Goal: Information Seeking & Learning: Check status

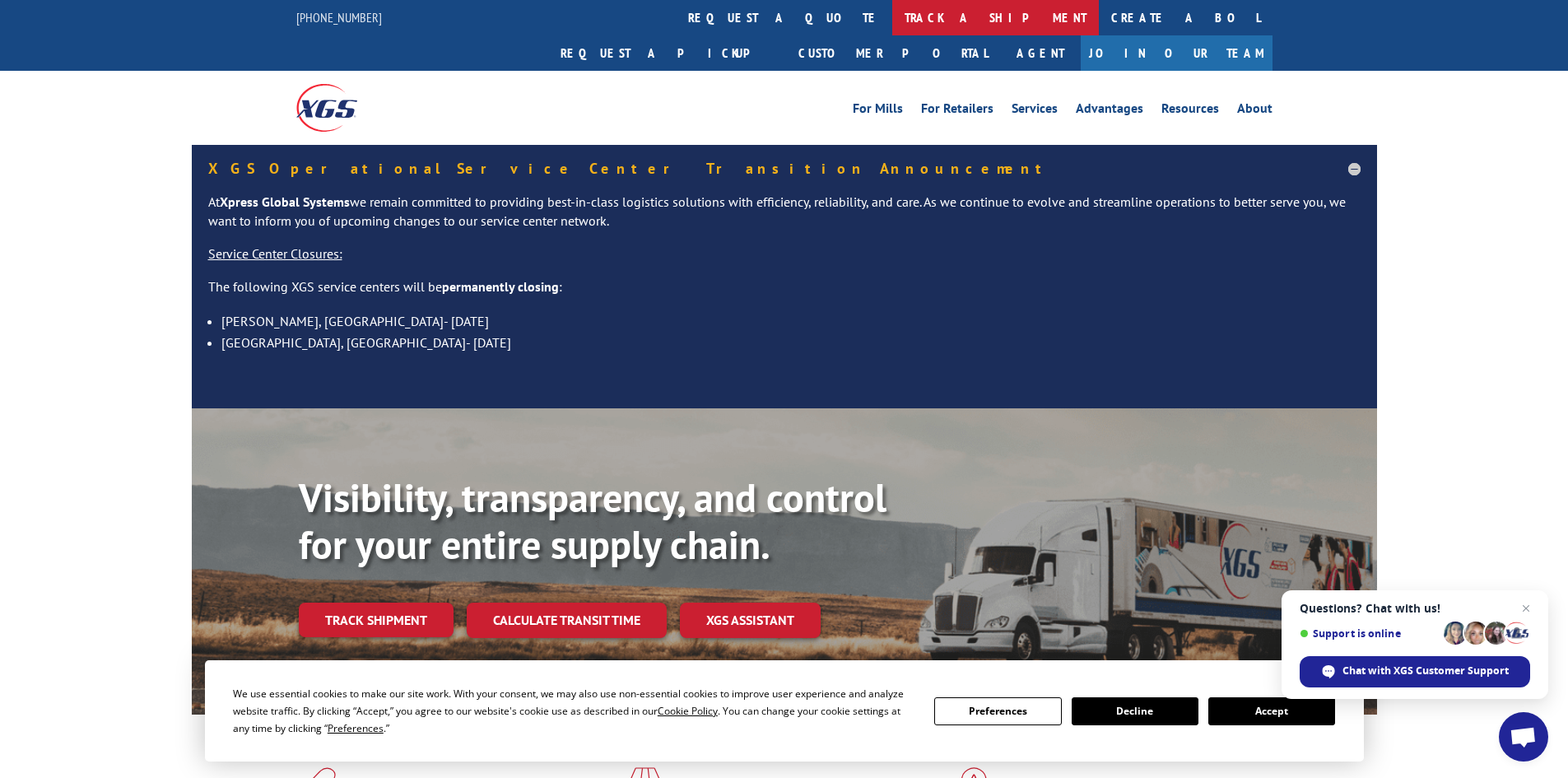
click at [892, 25] on link "track a shipment" at bounding box center [995, 17] width 207 height 35
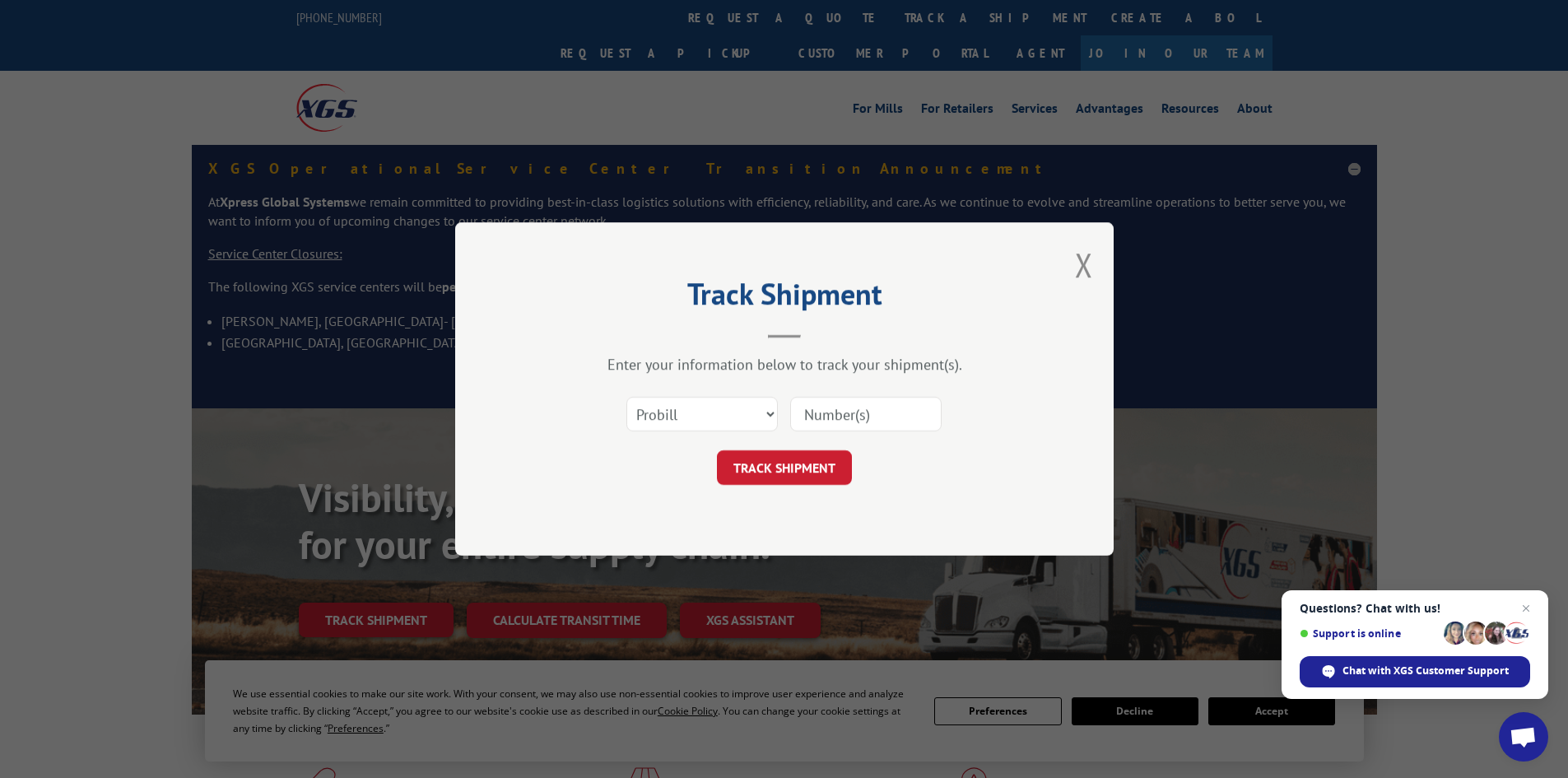
click at [841, 416] on input at bounding box center [866, 414] width 151 height 35
paste input "118524783"
type input "118524783"
click at [803, 464] on button "TRACK SHIPMENT" at bounding box center [784, 468] width 135 height 35
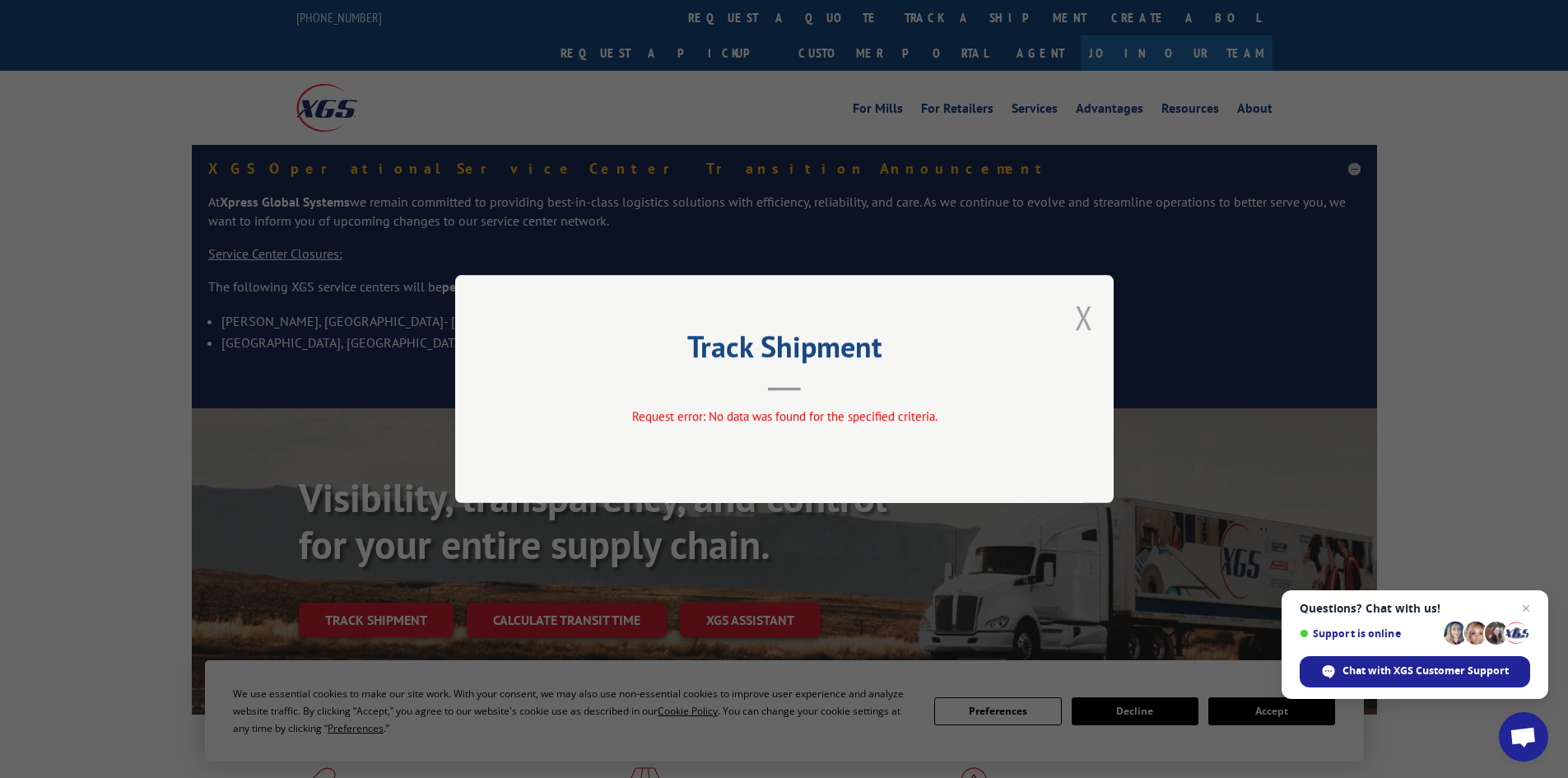
click at [1082, 323] on button "Close modal" at bounding box center [1083, 317] width 18 height 44
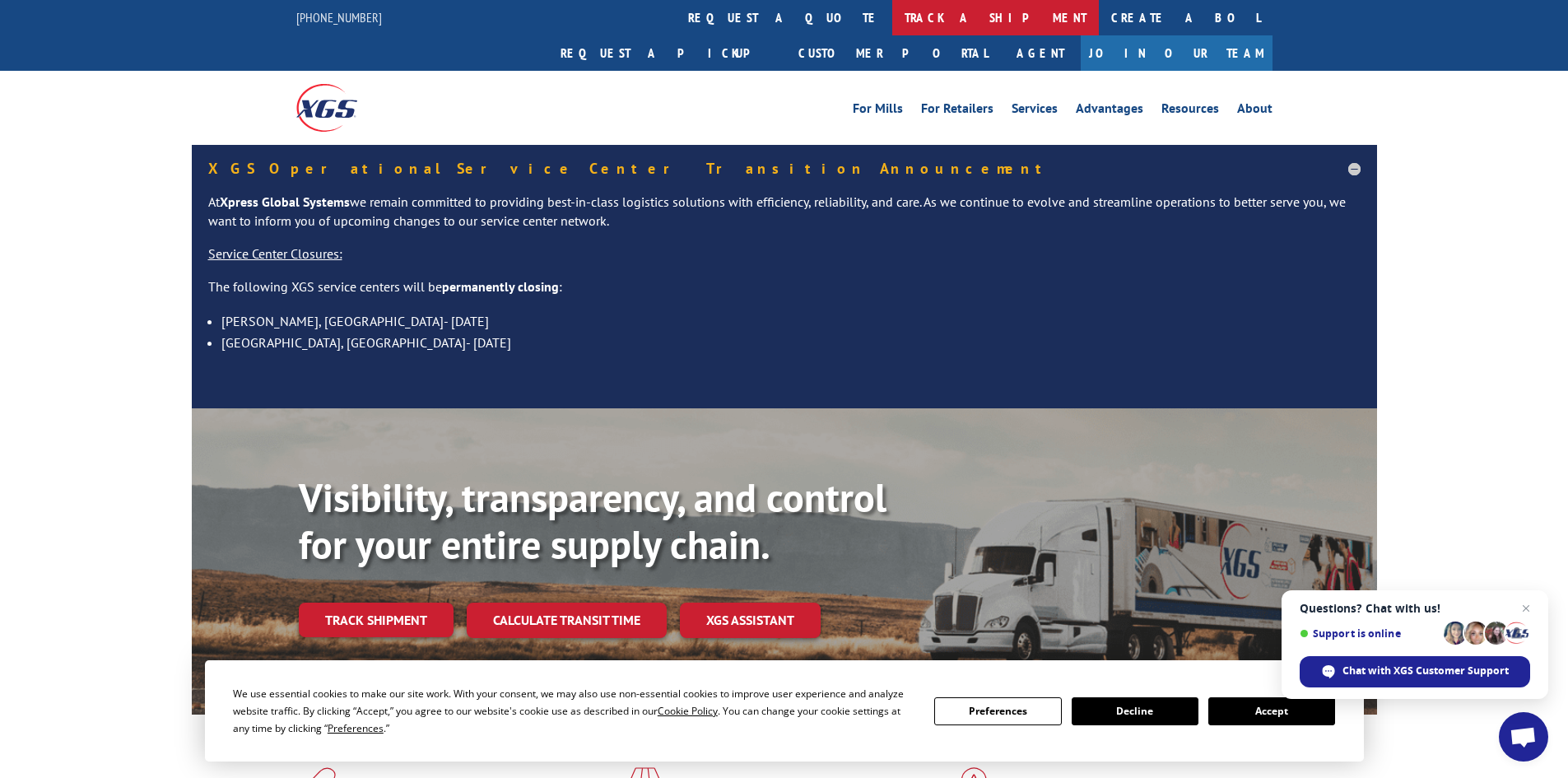
click at [892, 16] on link "track a shipment" at bounding box center [995, 17] width 207 height 35
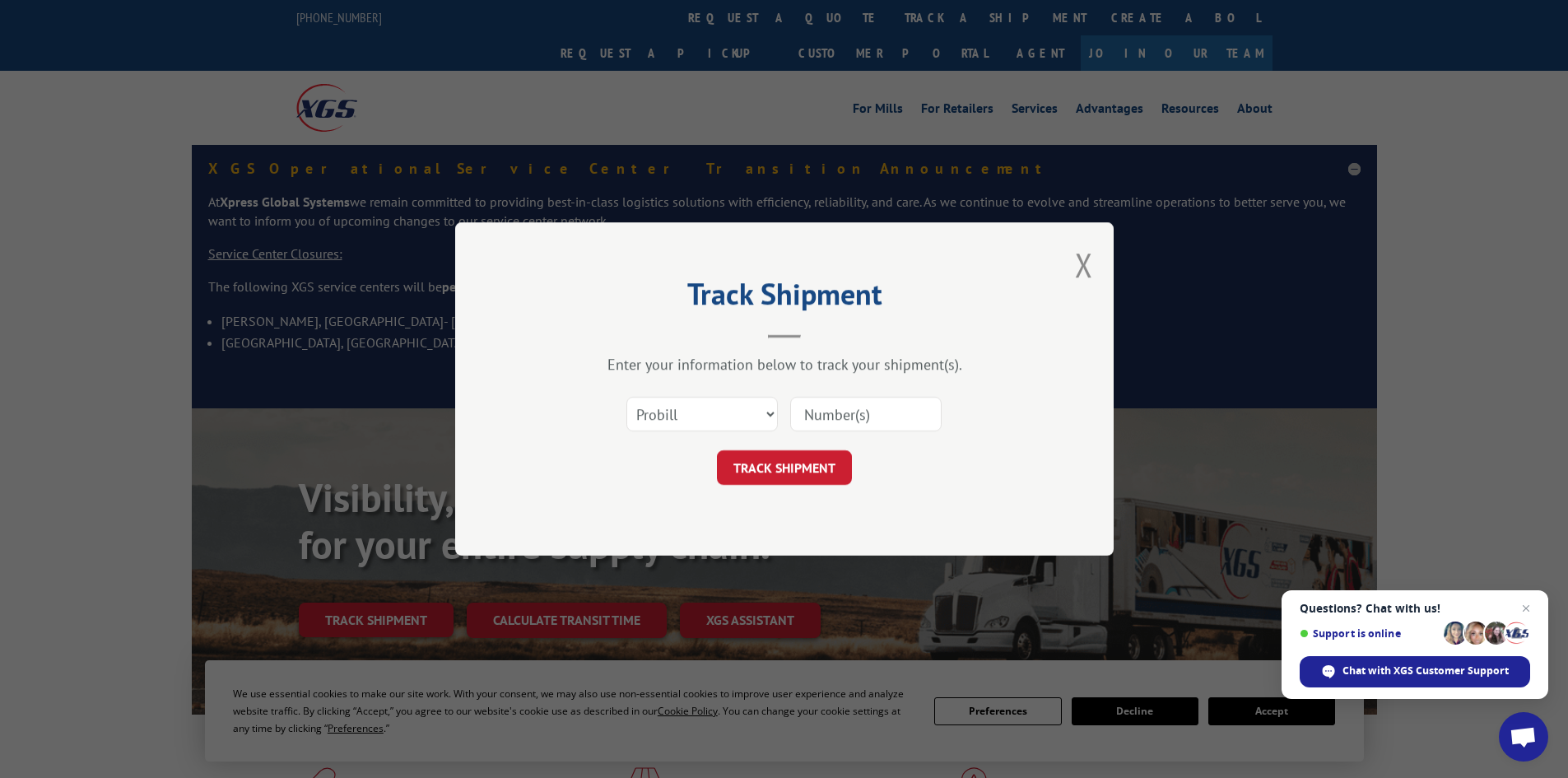
click at [825, 417] on input at bounding box center [866, 414] width 151 height 35
paste input "1ZE96R110329509563"
type input "1ZE96R110329509563"
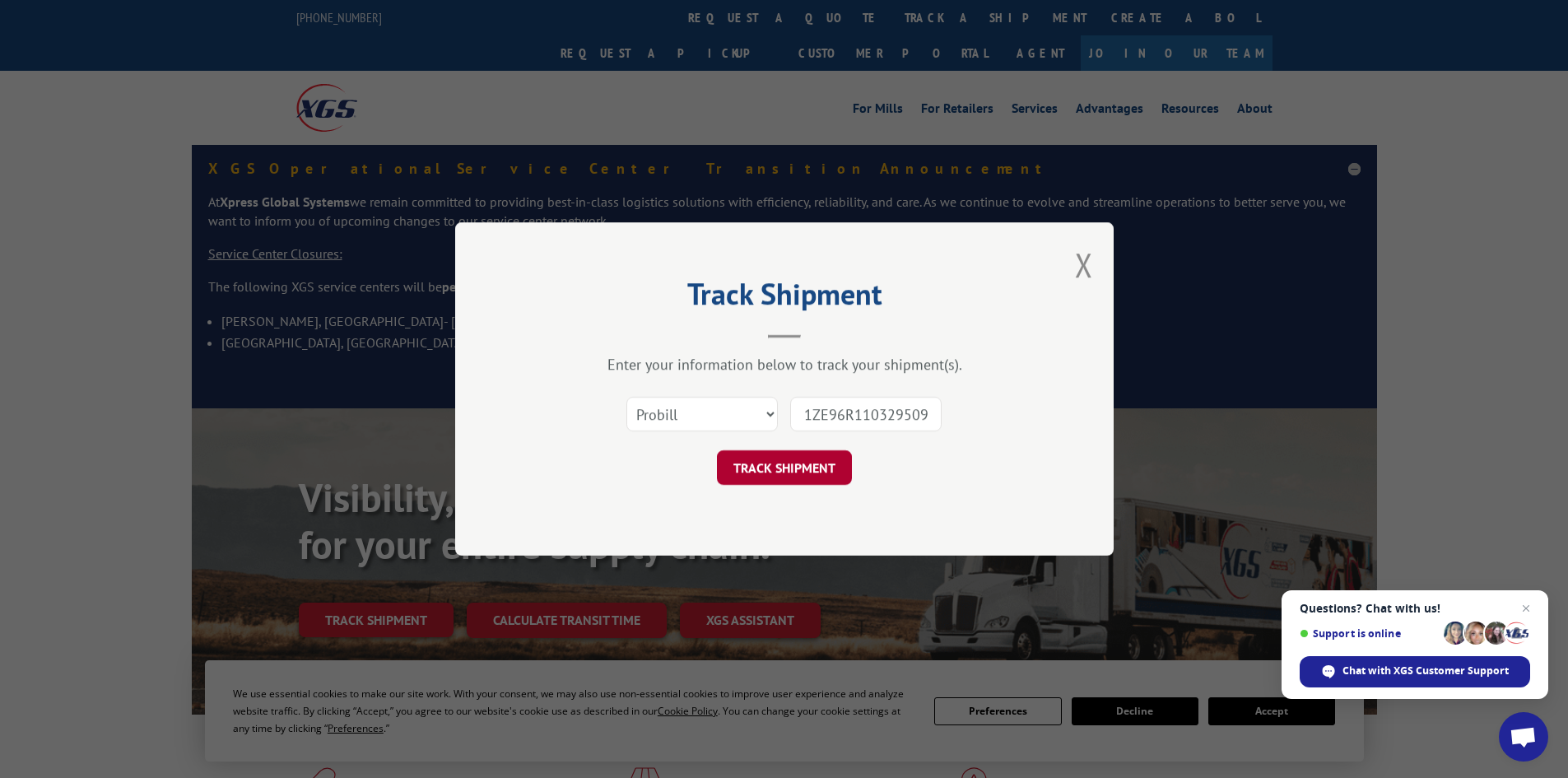
click at [790, 476] on button "TRACK SHIPMENT" at bounding box center [784, 468] width 135 height 35
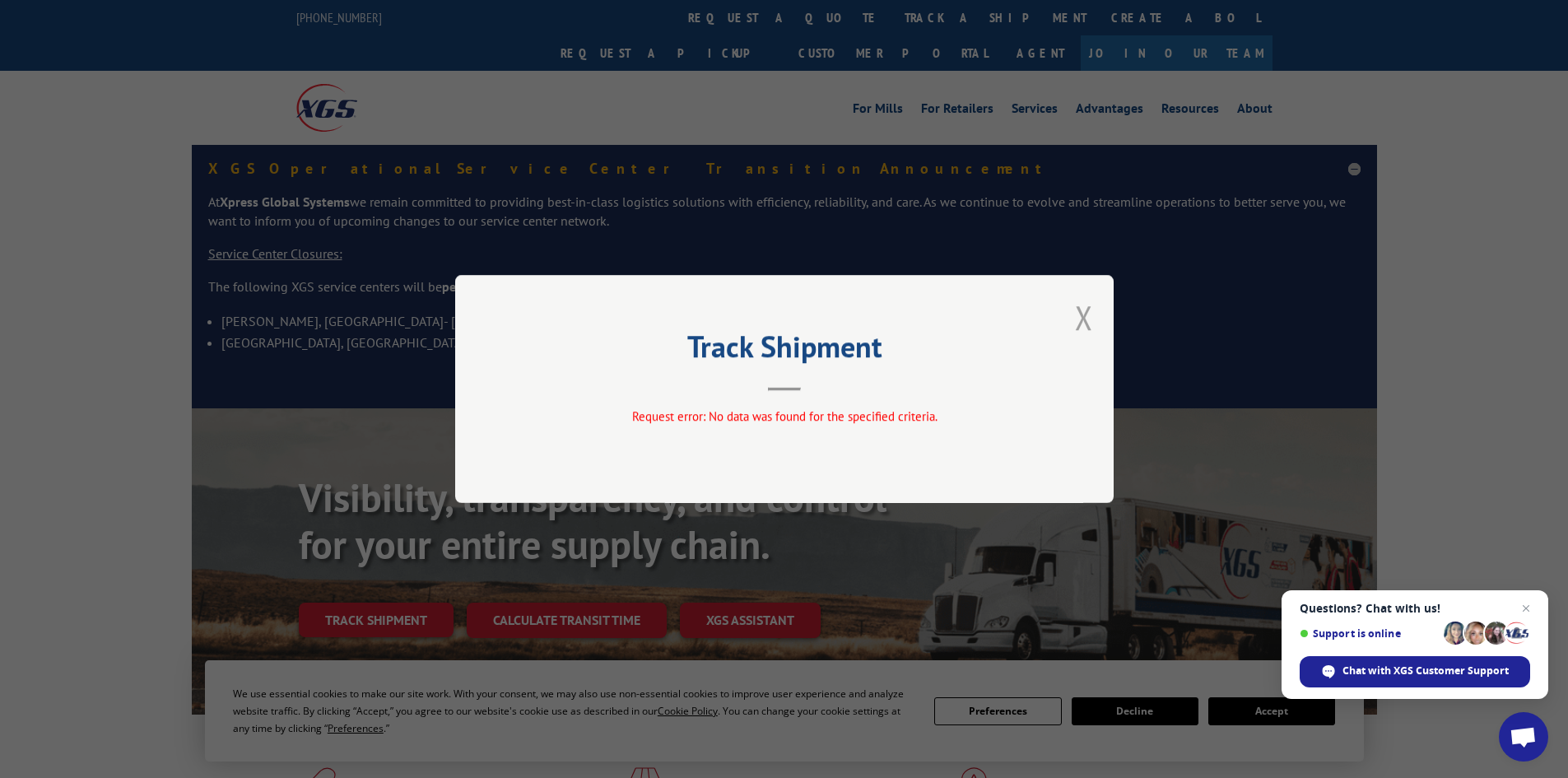
click at [1081, 315] on button "Close modal" at bounding box center [1083, 317] width 18 height 44
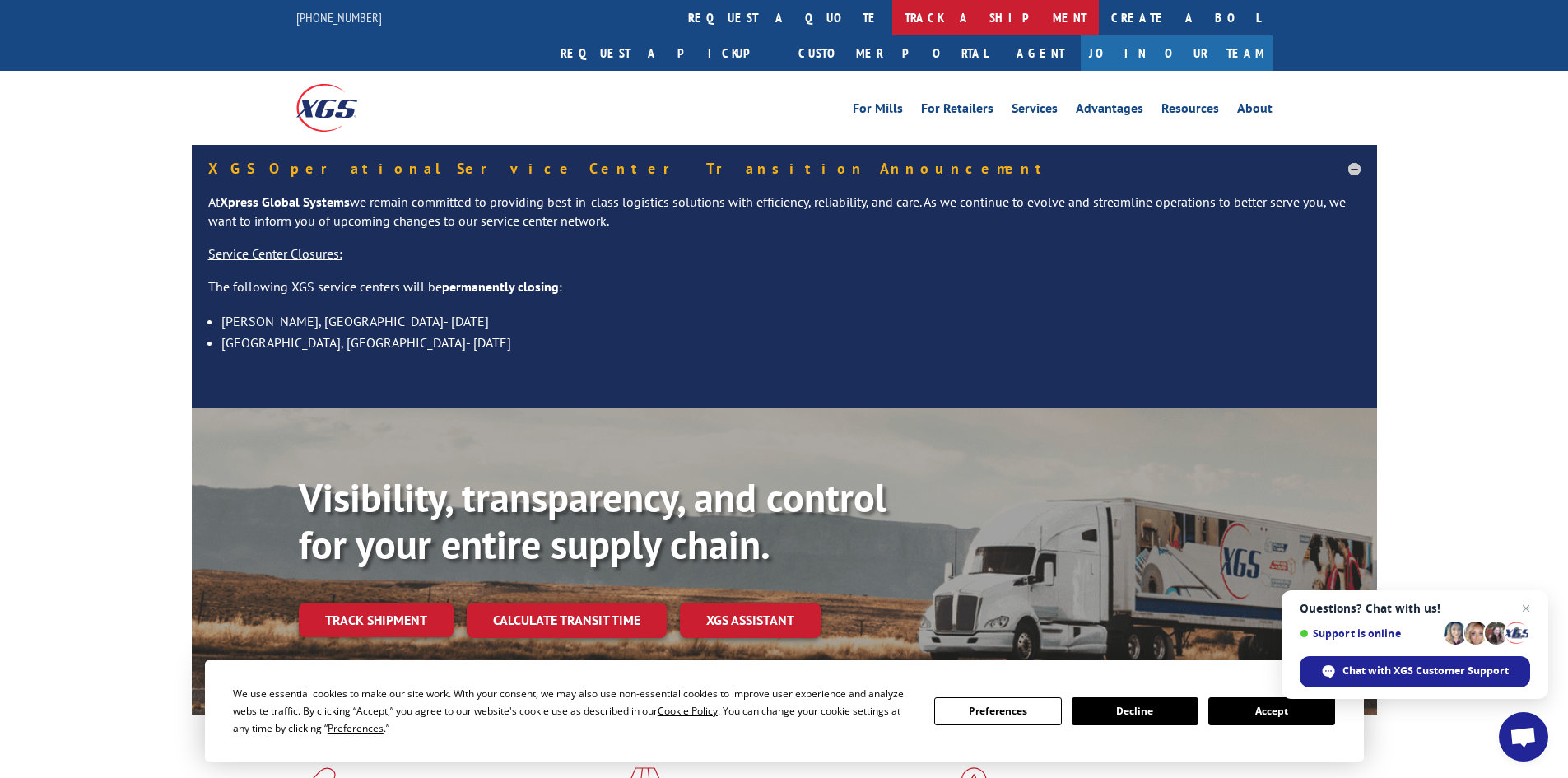
click at [892, 21] on link "track a shipment" at bounding box center [995, 17] width 207 height 35
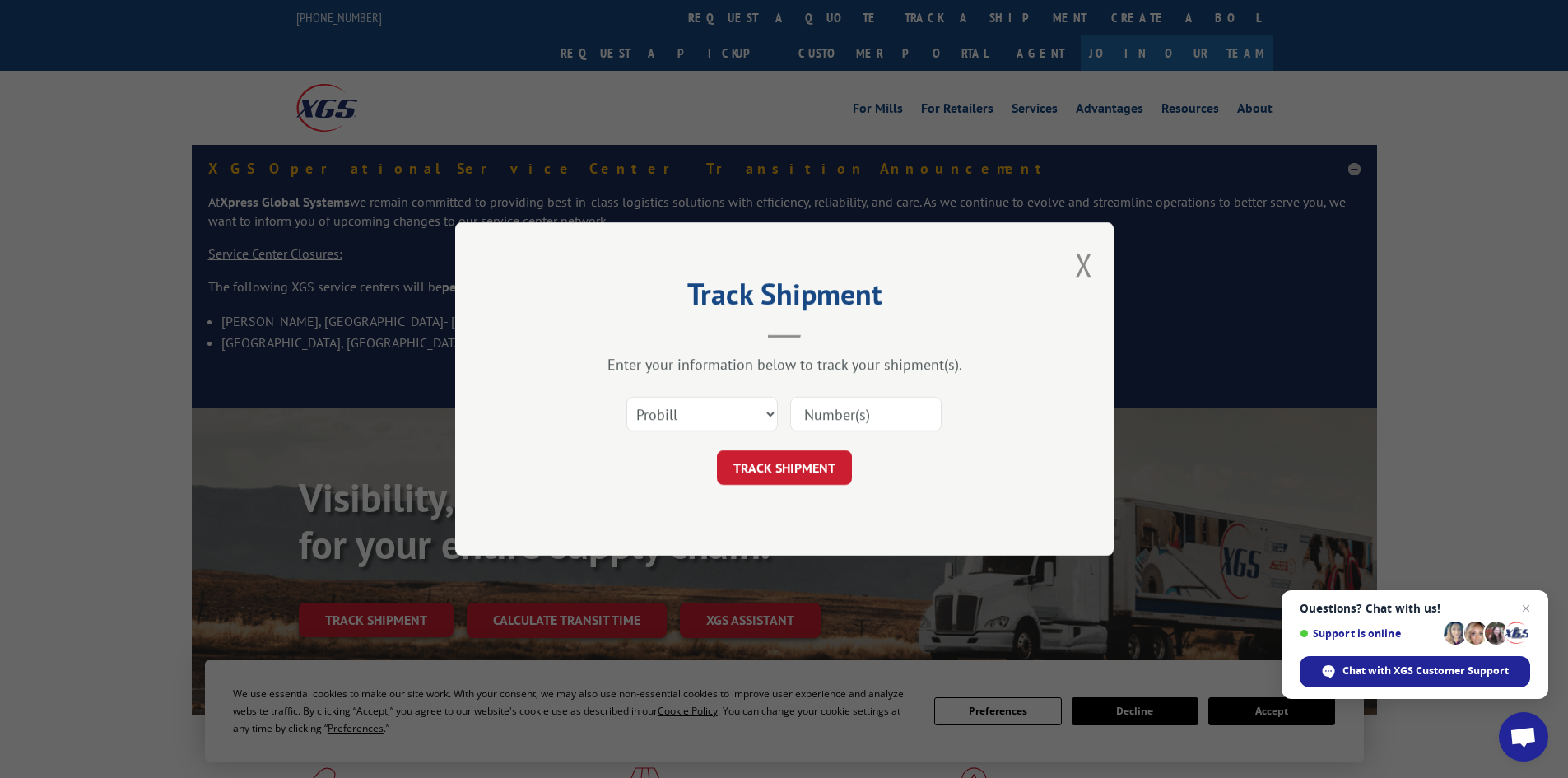
click at [847, 415] on input at bounding box center [866, 414] width 151 height 35
paste input "17227735"
type input "17227735"
click at [796, 472] on button "TRACK SHIPMENT" at bounding box center [784, 468] width 135 height 35
